Goal: Transaction & Acquisition: Book appointment/travel/reservation

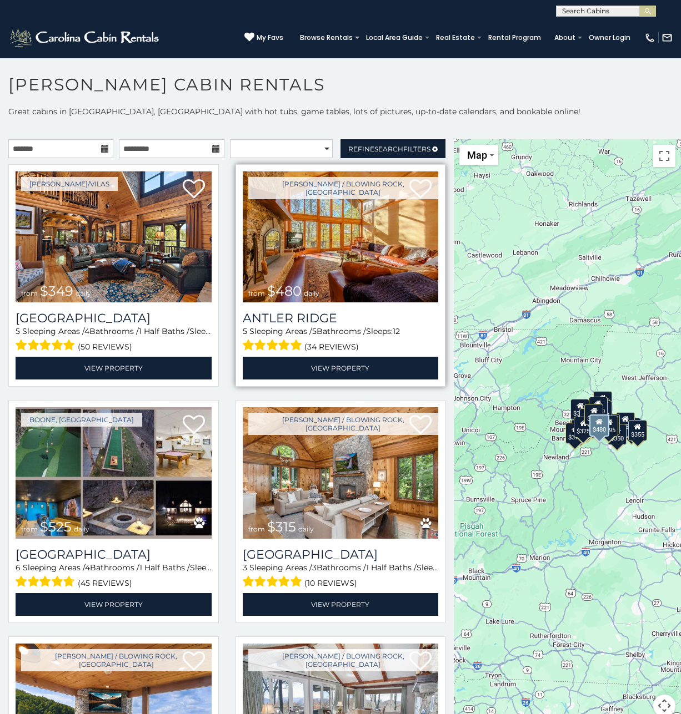
click at [324, 251] on img at bounding box center [341, 237] width 196 height 131
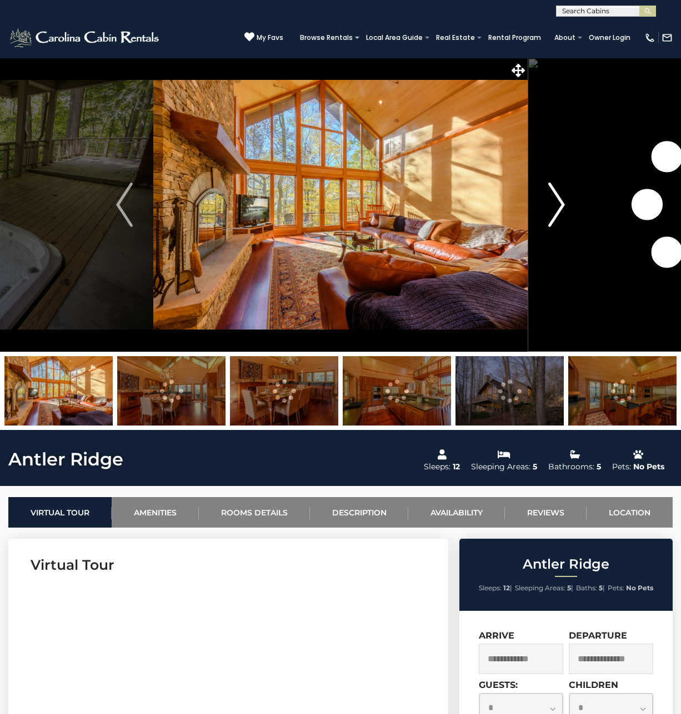
click at [560, 199] on img "Next" at bounding box center [556, 205] width 17 height 44
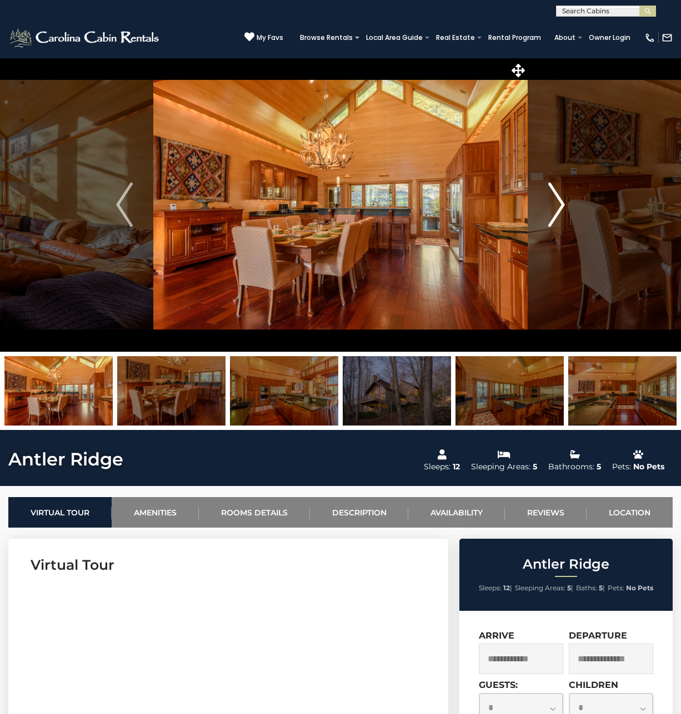
click at [560, 199] on img "Next" at bounding box center [556, 205] width 17 height 44
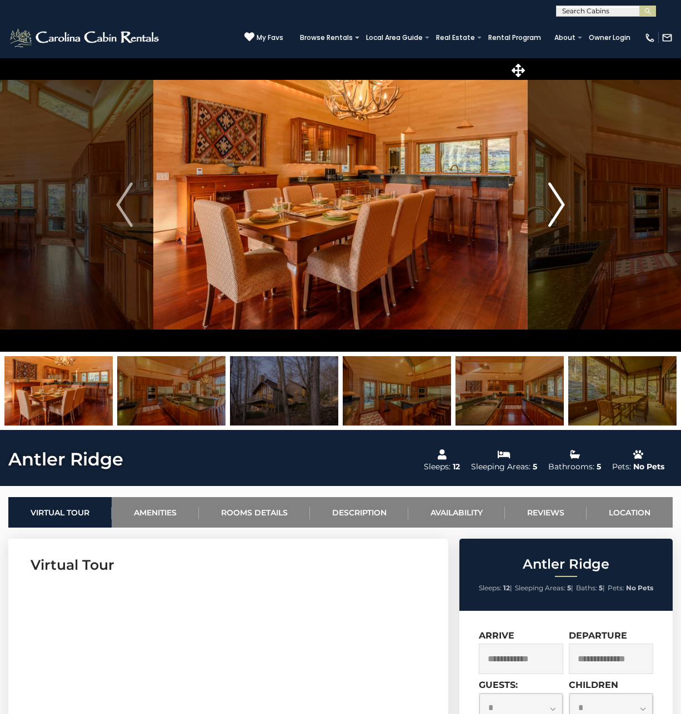
click at [560, 199] on img "Next" at bounding box center [556, 205] width 17 height 44
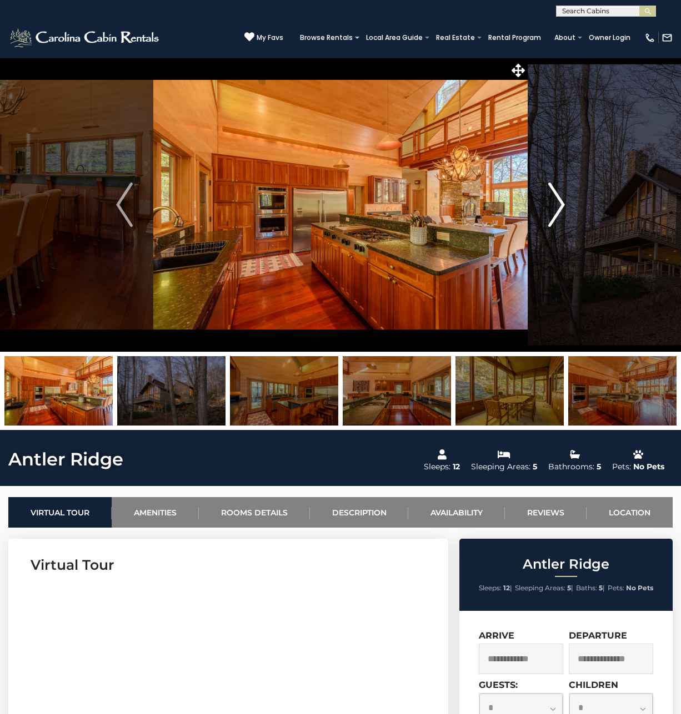
click at [560, 199] on img "Next" at bounding box center [556, 205] width 17 height 44
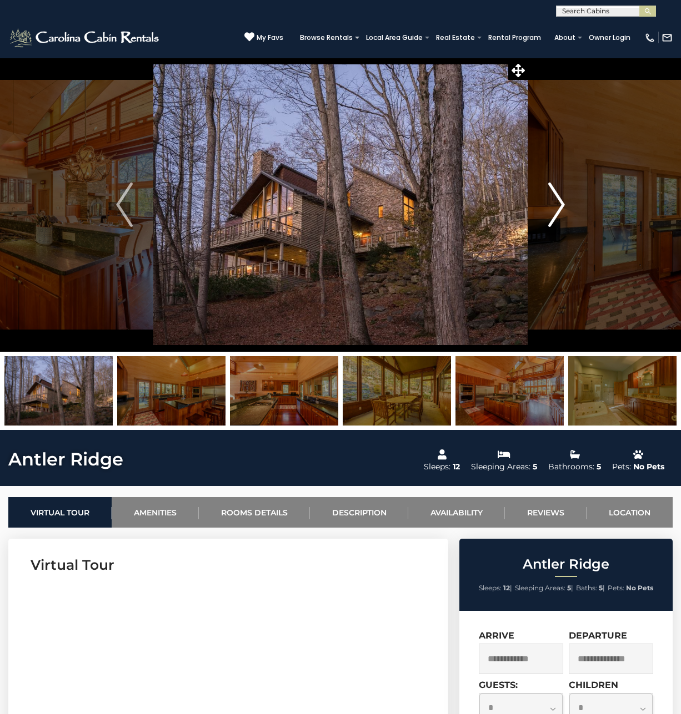
click at [560, 199] on img "Next" at bounding box center [556, 205] width 17 height 44
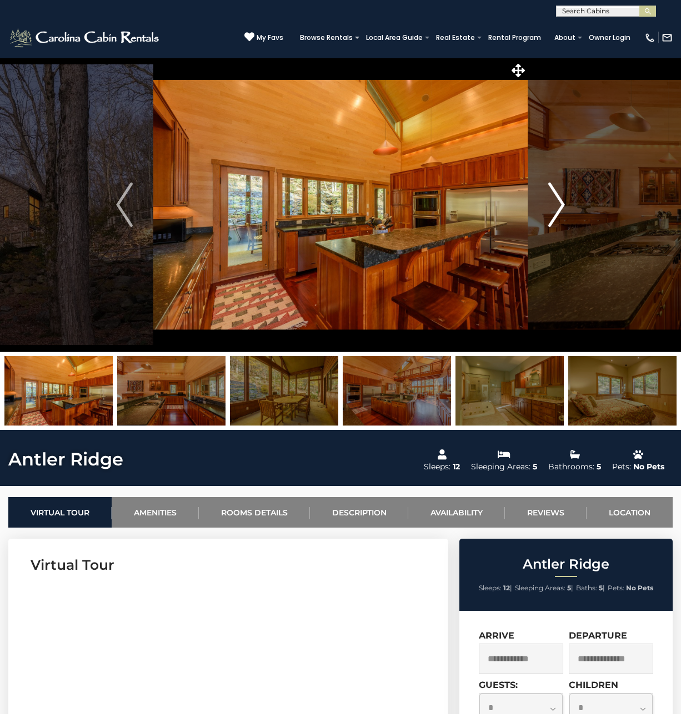
click at [560, 199] on img "Next" at bounding box center [556, 205] width 17 height 44
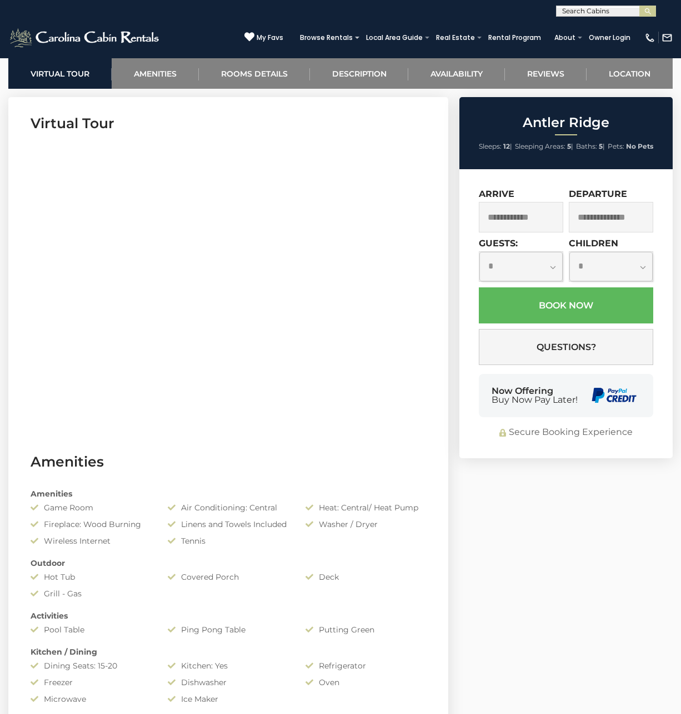
scroll to position [444, 0]
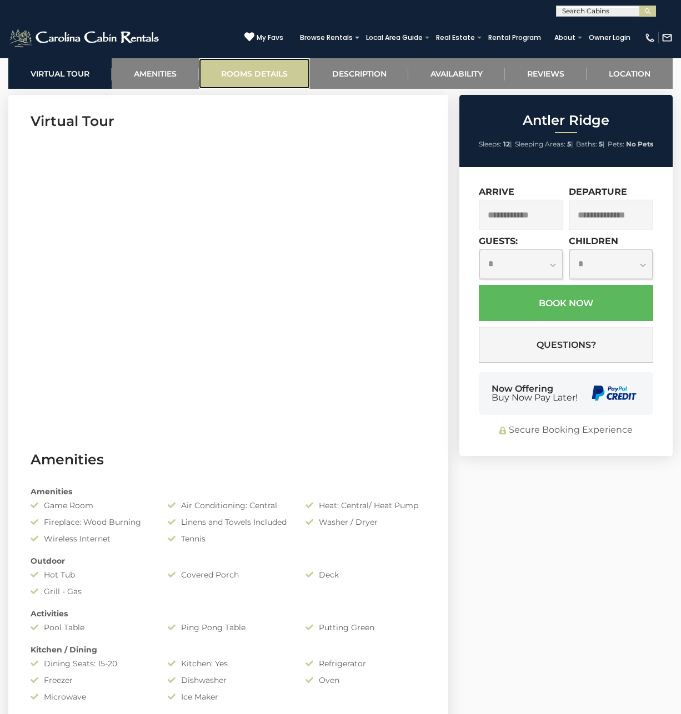
click at [254, 76] on link "Rooms Details" at bounding box center [254, 73] width 111 height 31
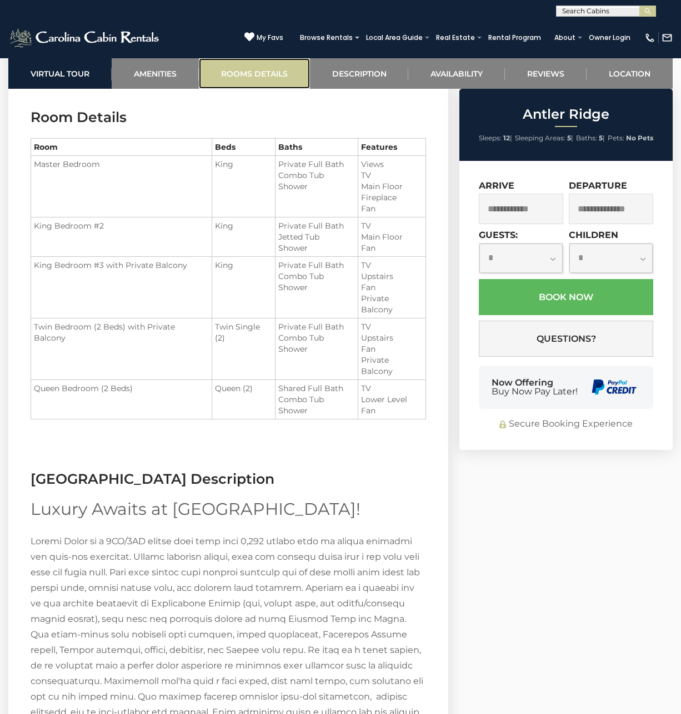
scroll to position [1271, 0]
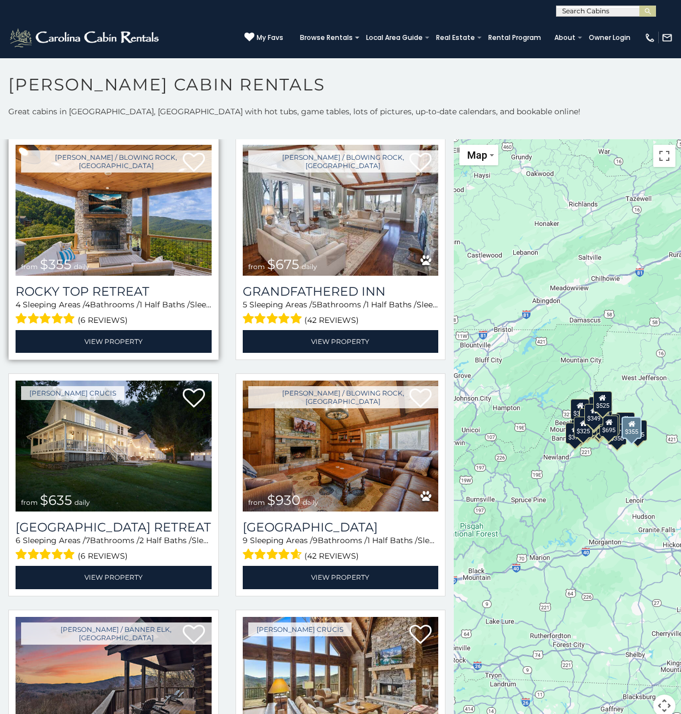
scroll to position [500, 0]
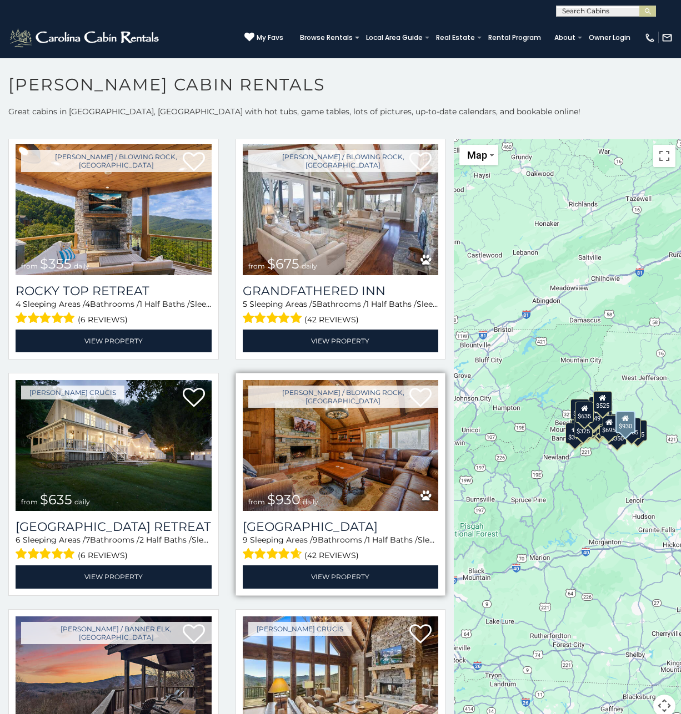
click at [324, 438] on img at bounding box center [341, 445] width 196 height 131
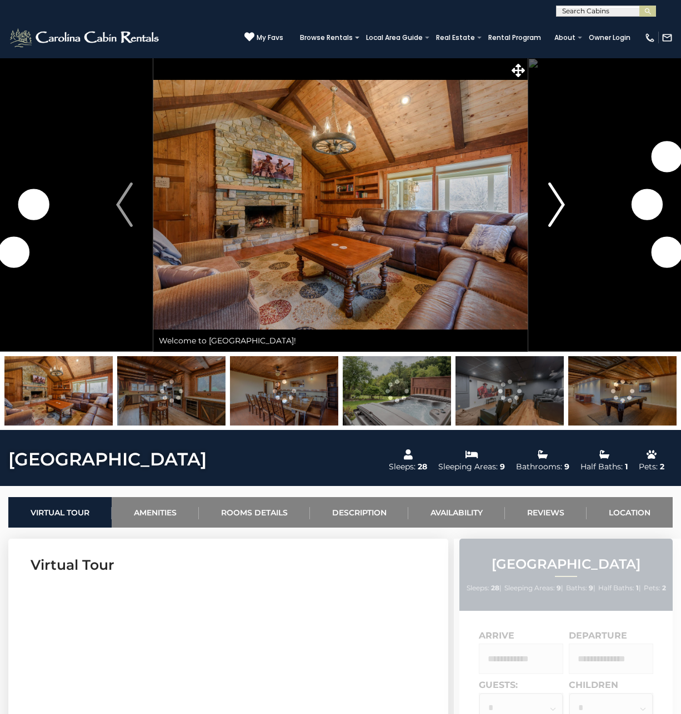
click at [561, 197] on img "Next" at bounding box center [556, 205] width 17 height 44
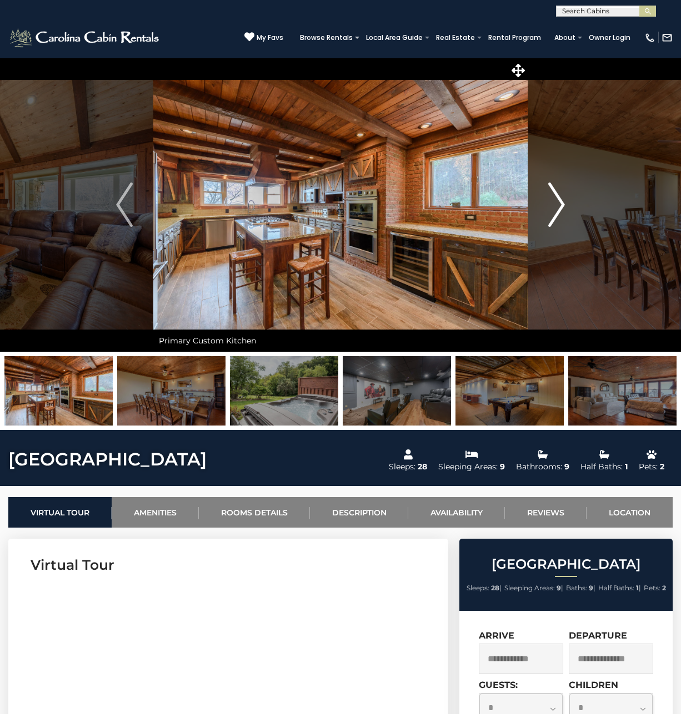
click at [558, 199] on img "Next" at bounding box center [556, 205] width 17 height 44
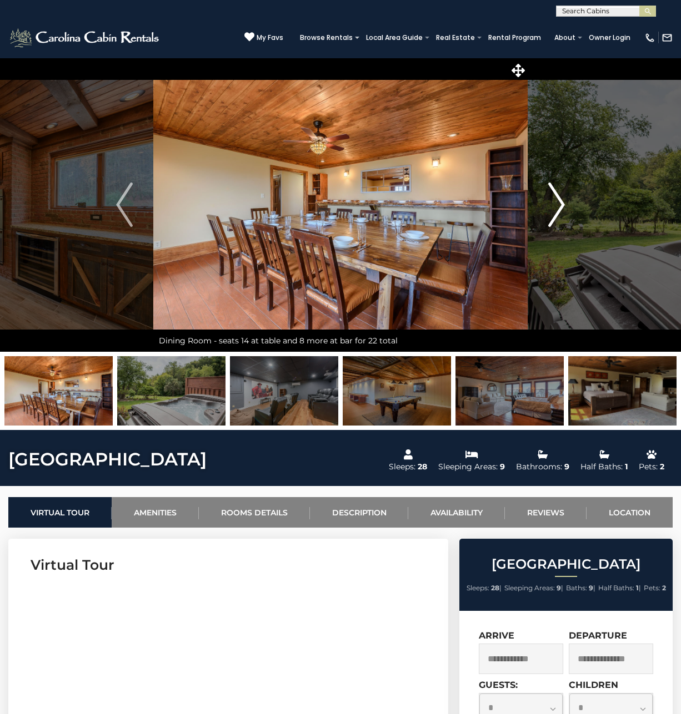
click at [558, 199] on img "Next" at bounding box center [556, 205] width 17 height 44
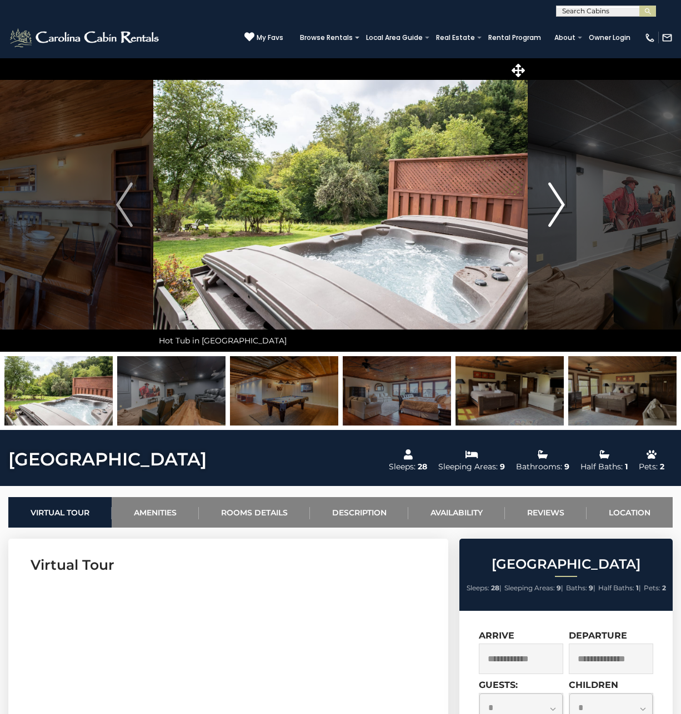
click at [558, 199] on img "Next" at bounding box center [556, 205] width 17 height 44
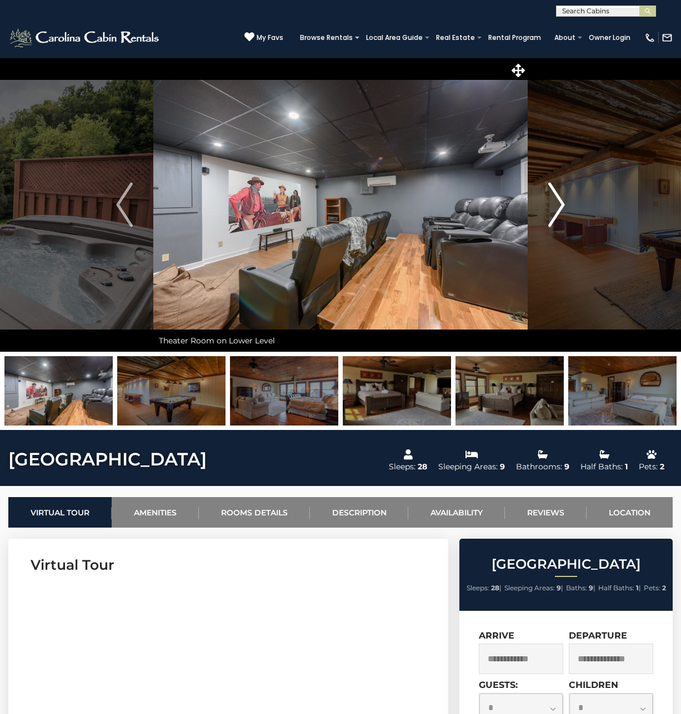
click at [558, 199] on img "Next" at bounding box center [556, 205] width 17 height 44
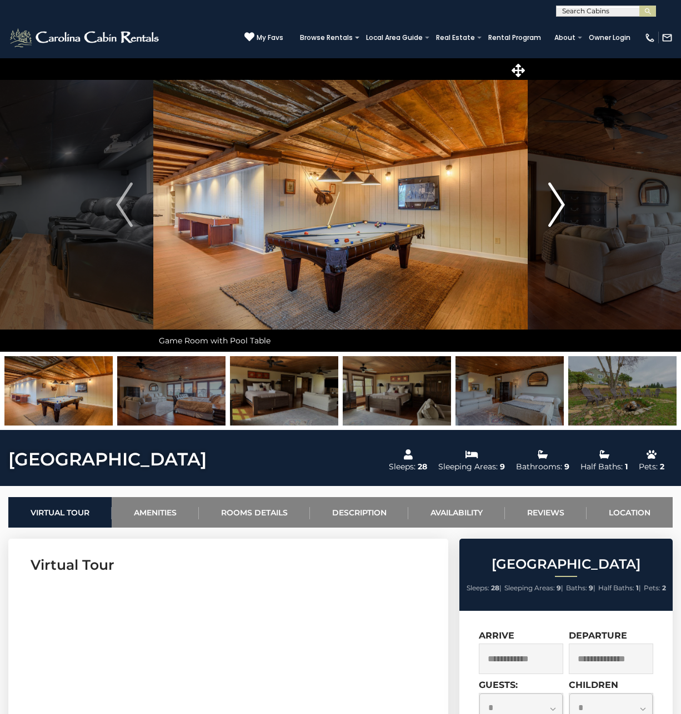
click at [558, 199] on img "Next" at bounding box center [556, 205] width 17 height 44
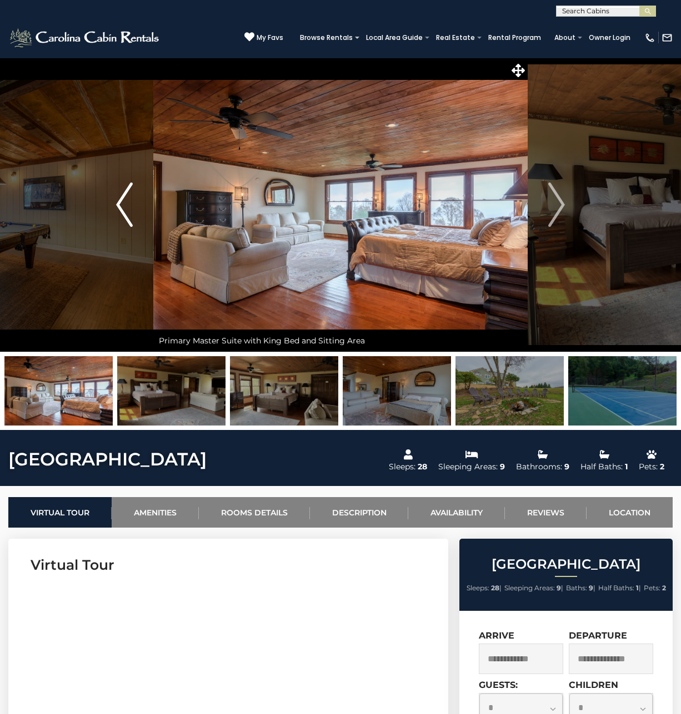
click at [120, 200] on img "Previous" at bounding box center [124, 205] width 17 height 44
